Goal: Task Accomplishment & Management: Use online tool/utility

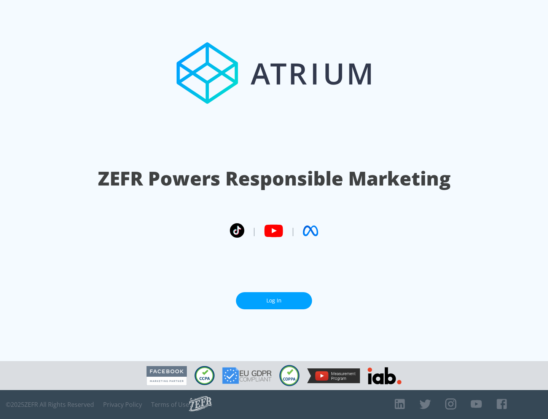
click at [274, 297] on link "Log In" at bounding box center [274, 300] width 76 height 17
